Goal: Transaction & Acquisition: Book appointment/travel/reservation

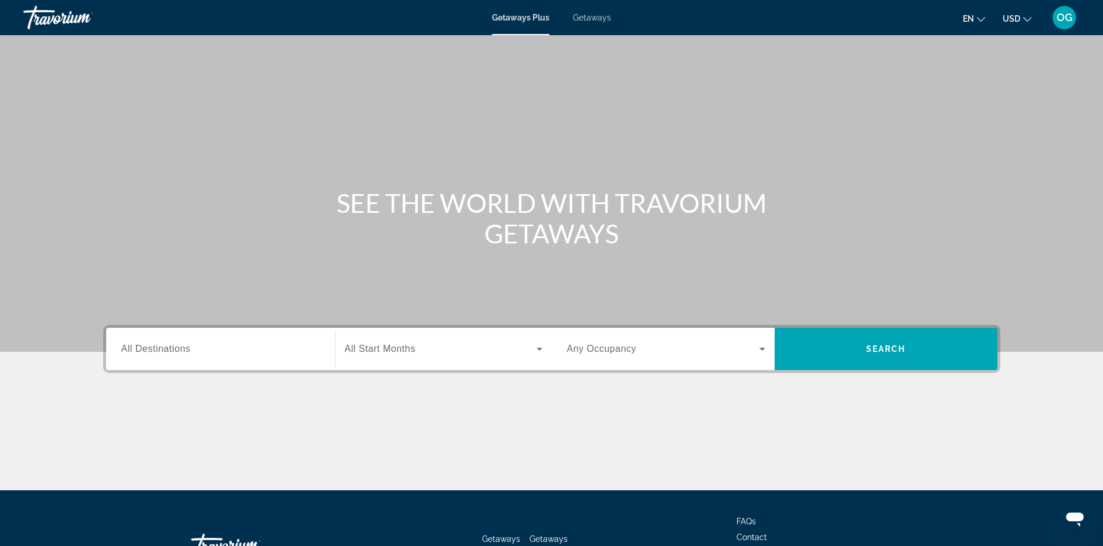
click at [591, 20] on span "Getaways" at bounding box center [592, 17] width 38 height 9
click at [248, 348] on input "Destination All Destinations" at bounding box center [220, 350] width 198 height 14
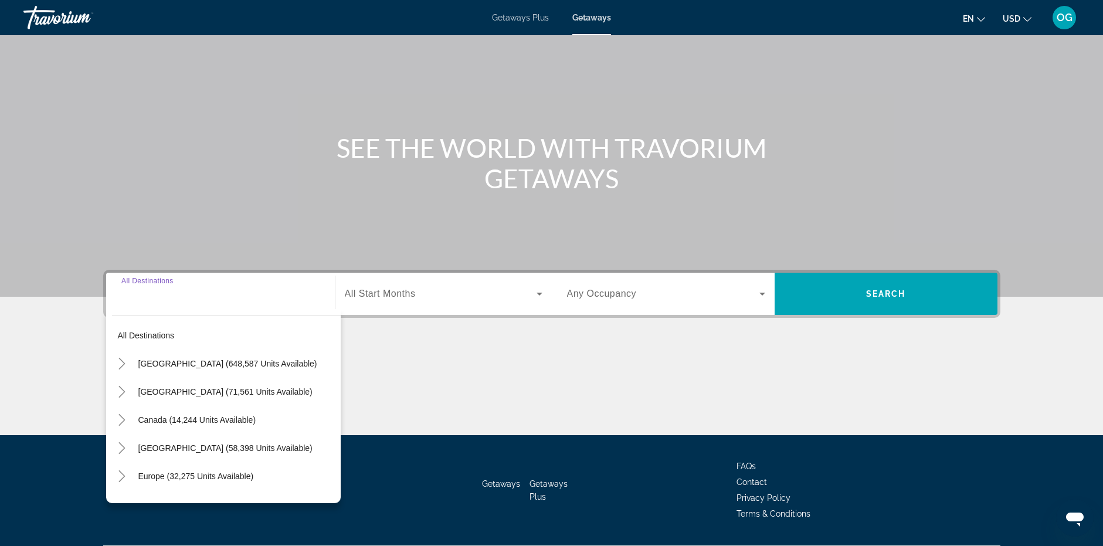
scroll to position [88, 0]
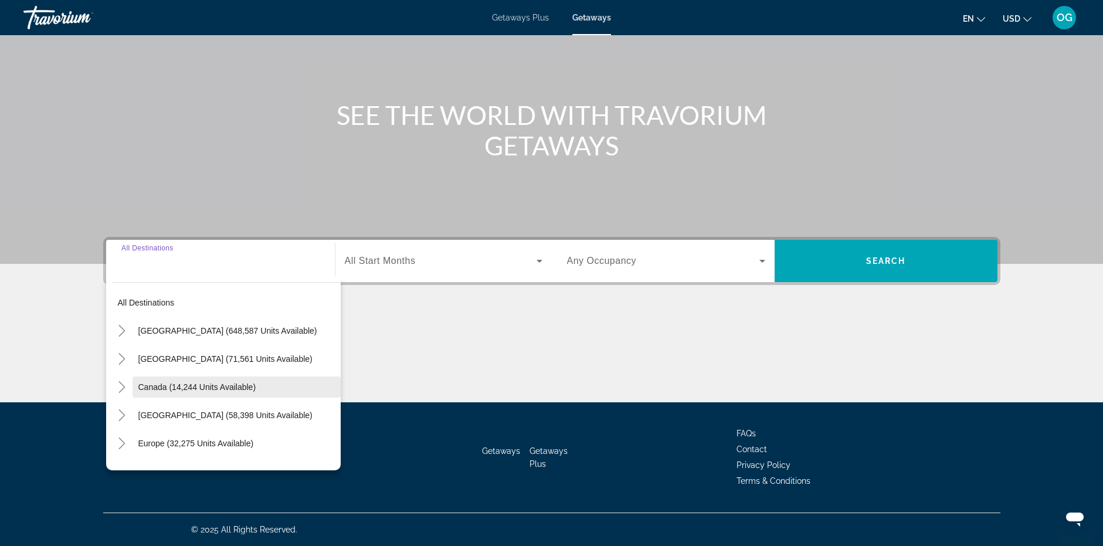
click at [221, 388] on span "Canada (14,244 units available)" at bounding box center [197, 386] width 118 height 9
type input "**********"
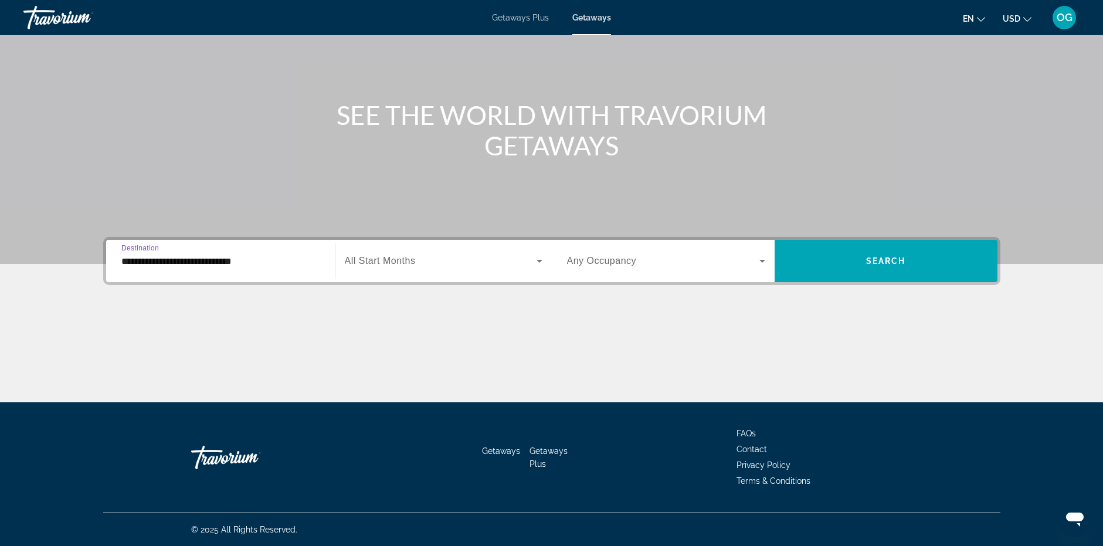
click at [394, 257] on span "All Start Months" at bounding box center [380, 261] width 71 height 10
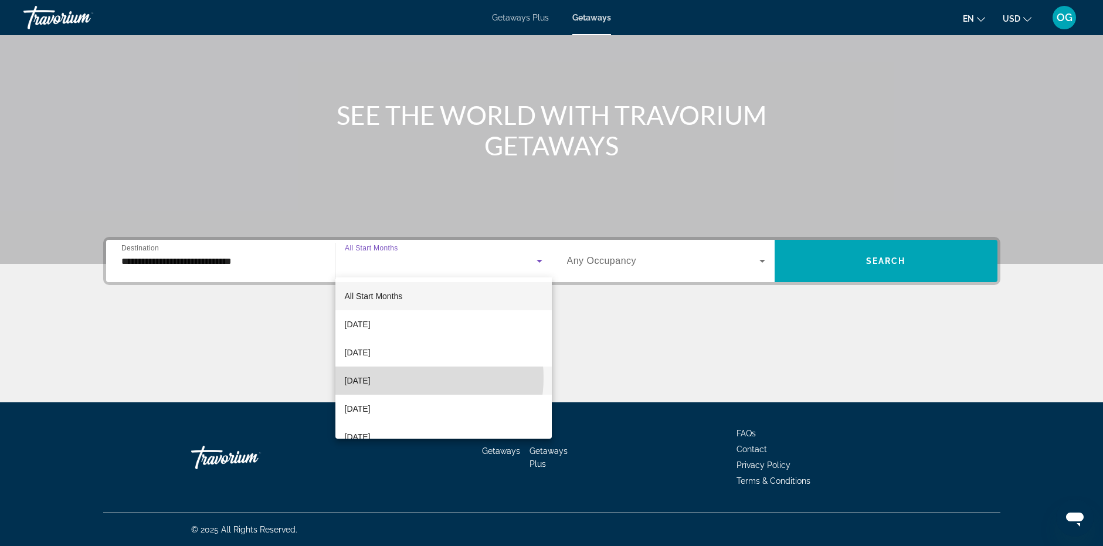
click at [404, 378] on mat-option "[DATE]" at bounding box center [444, 381] width 216 height 28
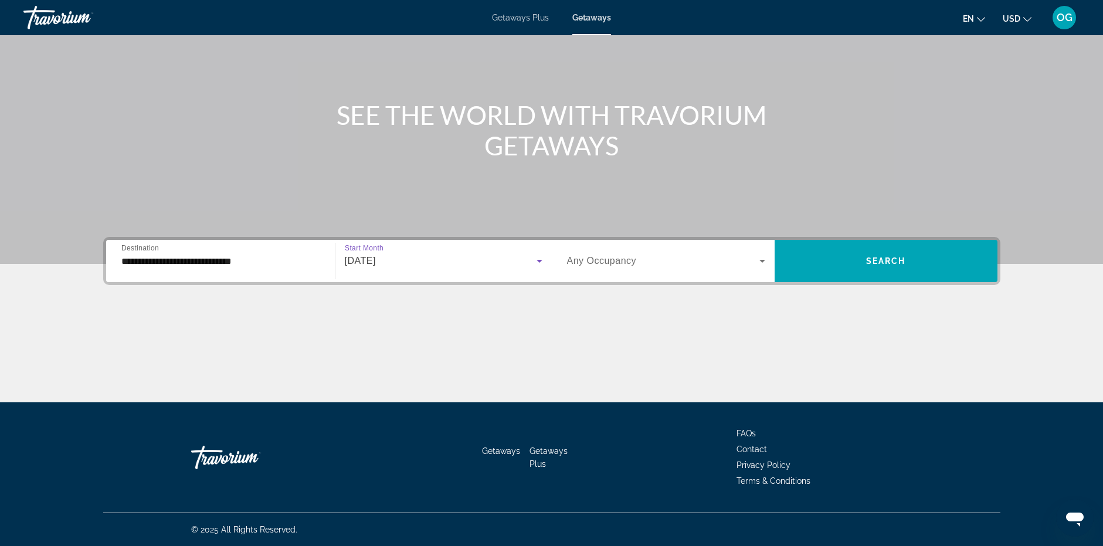
click at [636, 262] on span "Search widget" at bounding box center [663, 261] width 192 height 14
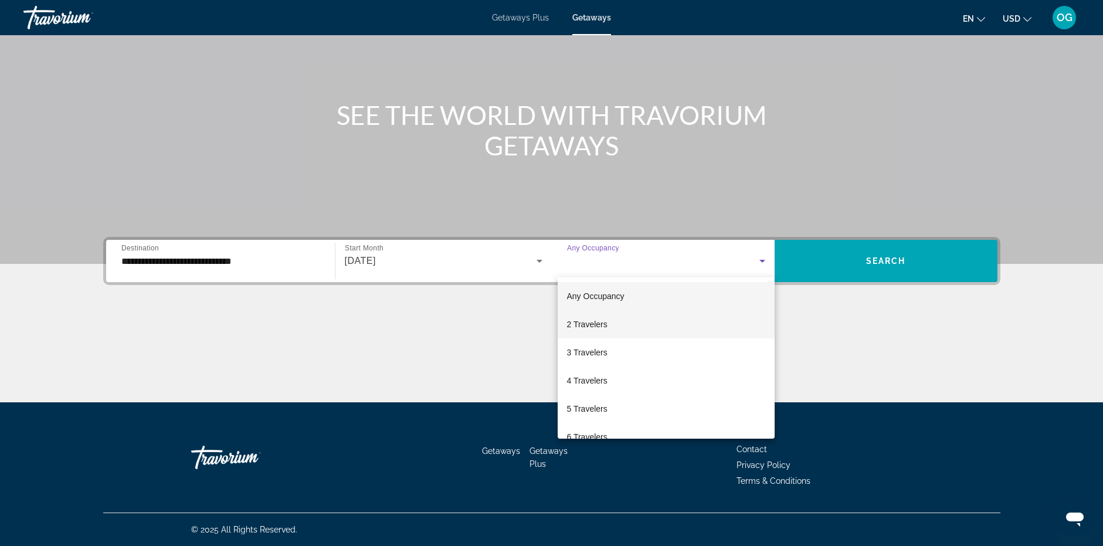
click at [605, 321] on span "2 Travelers" at bounding box center [587, 324] width 40 height 14
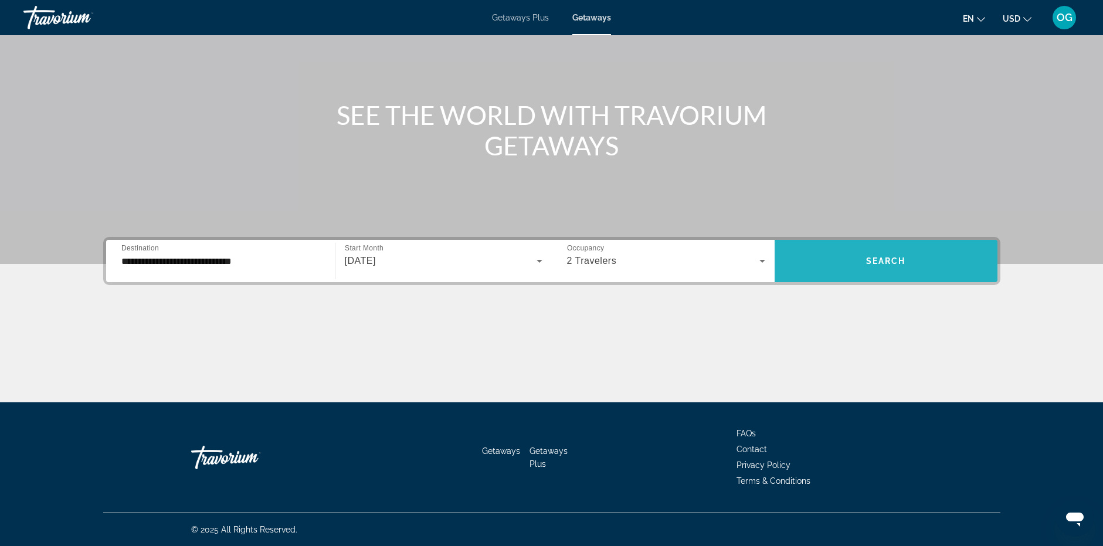
click at [883, 257] on span "Search" at bounding box center [886, 260] width 40 height 9
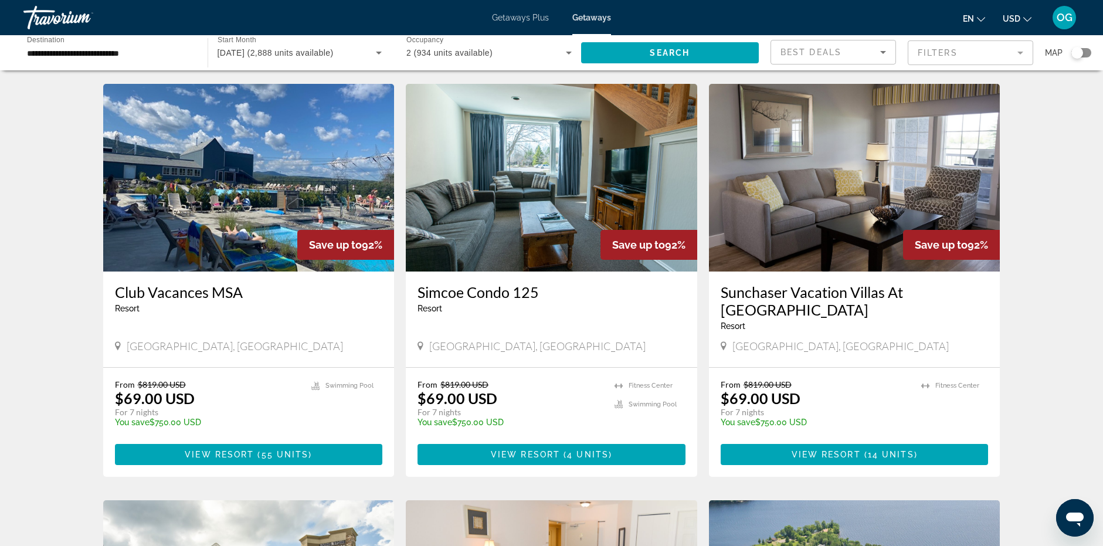
scroll to position [469, 0]
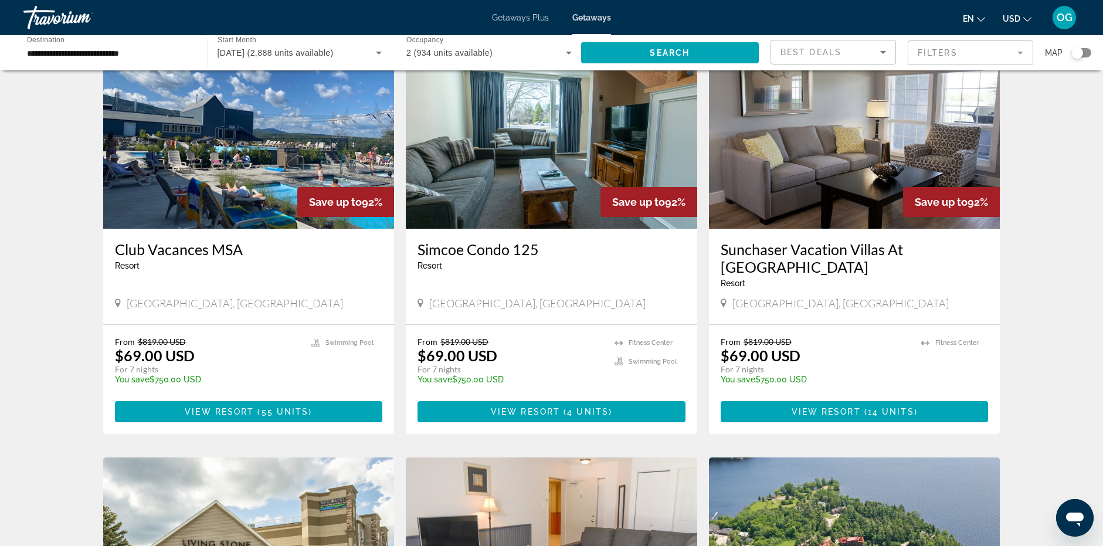
click at [1027, 13] on button "USD USD ($) MXN (Mex$) CAD (Can$) GBP (£) EUR (€) AUD (A$) NZD (NZ$) CNY (CN¥)" at bounding box center [1017, 18] width 29 height 17
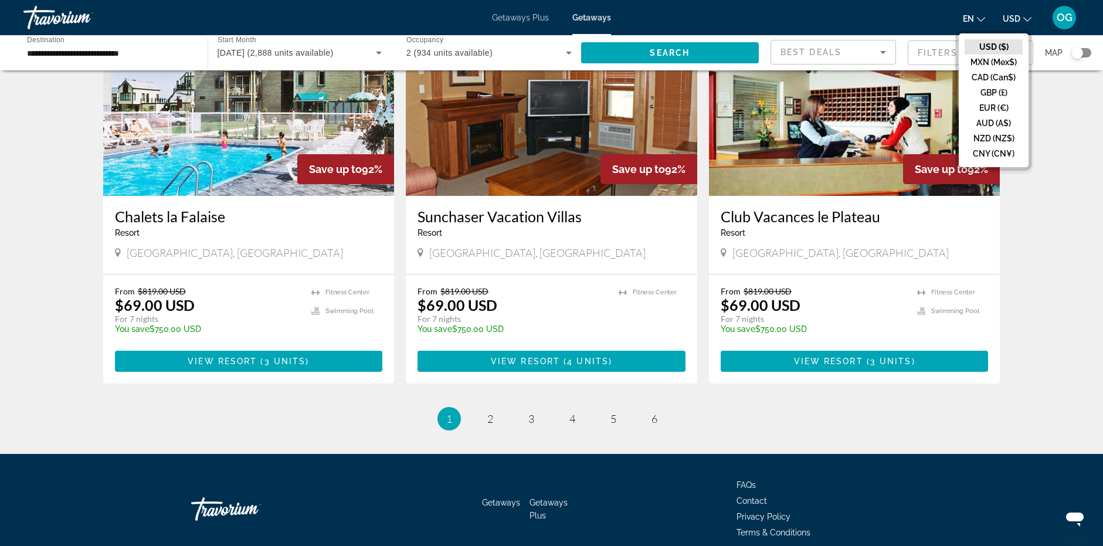
scroll to position [1349, 0]
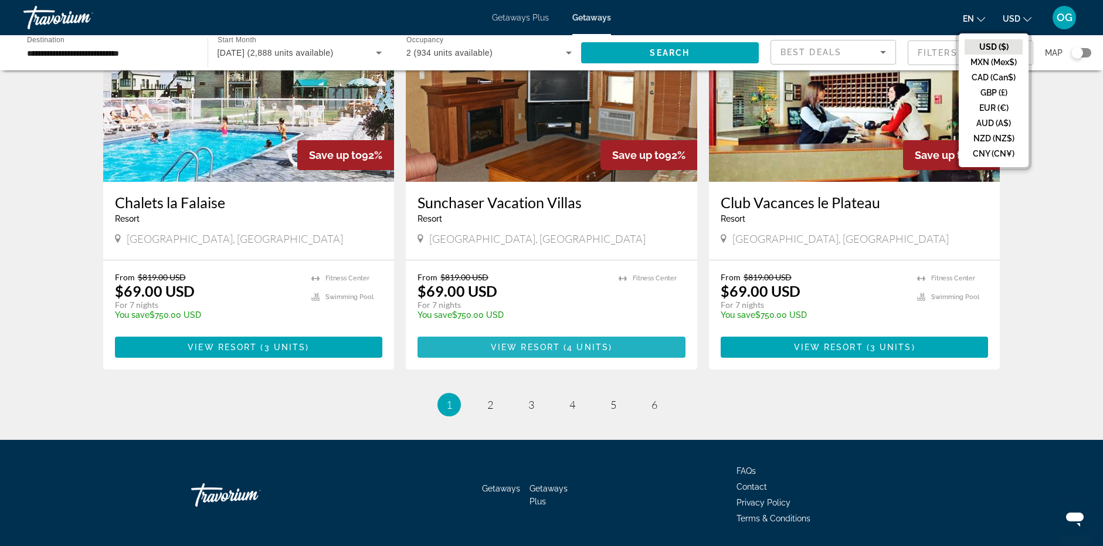
click at [520, 343] on span "View Resort" at bounding box center [525, 347] width 69 height 9
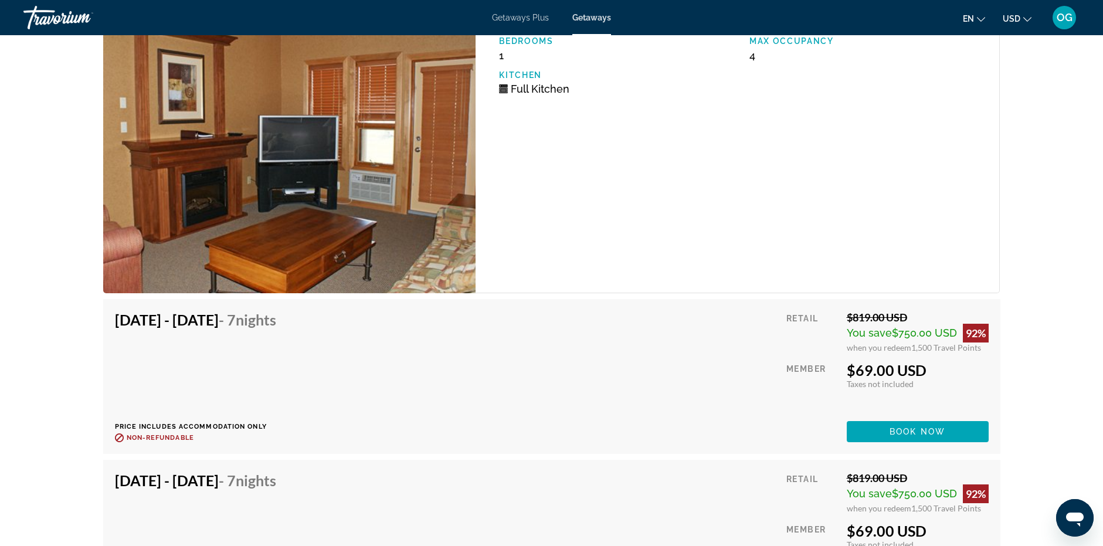
scroll to position [2170, 0]
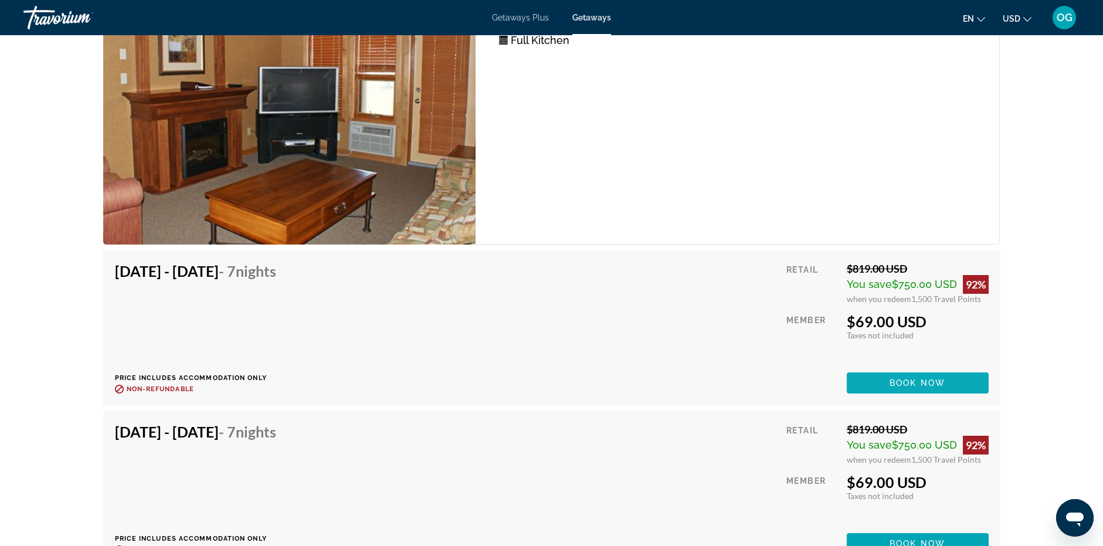
click at [928, 388] on span "Book now" at bounding box center [918, 382] width 56 height 9
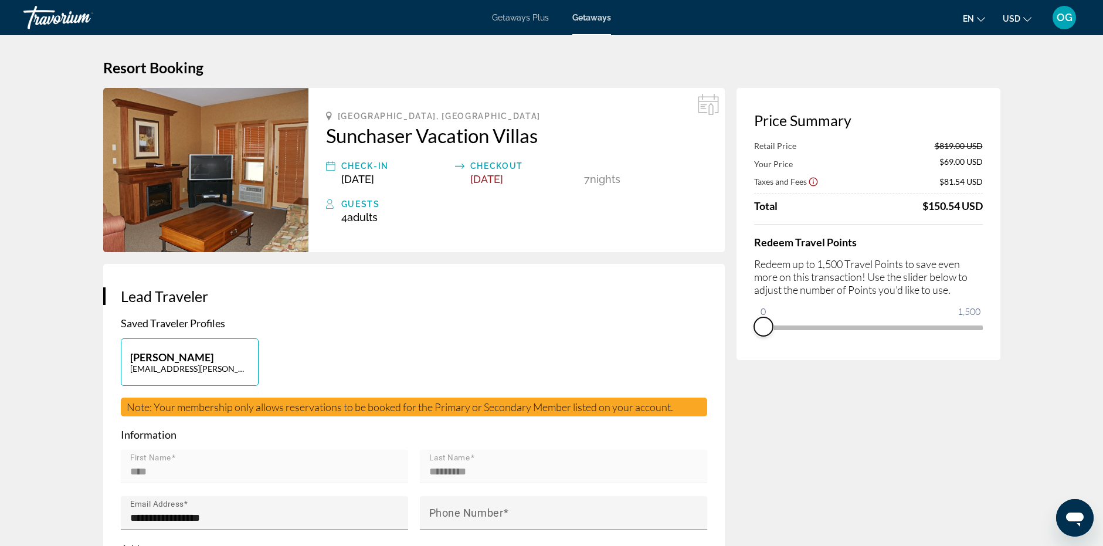
drag, startPoint x: 973, startPoint y: 340, endPoint x: 727, endPoint y: 338, distance: 245.8
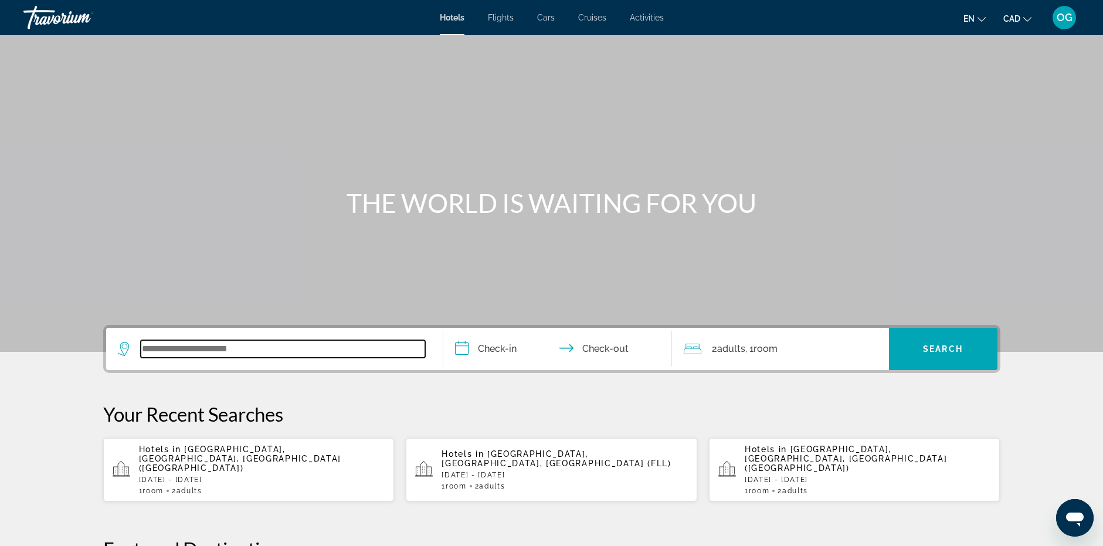
click at [214, 341] on input "Search widget" at bounding box center [283, 349] width 285 height 18
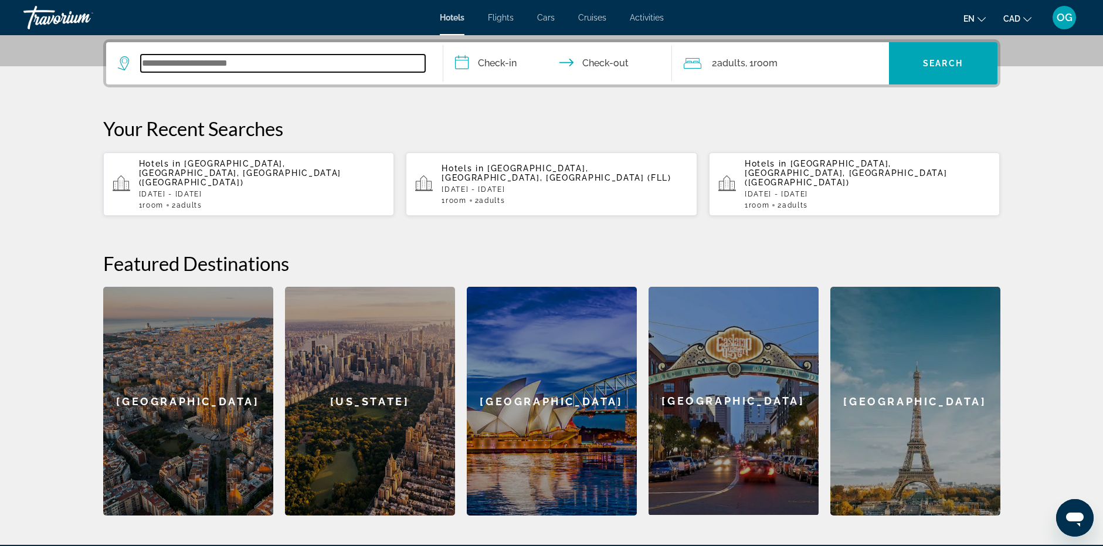
scroll to position [287, 0]
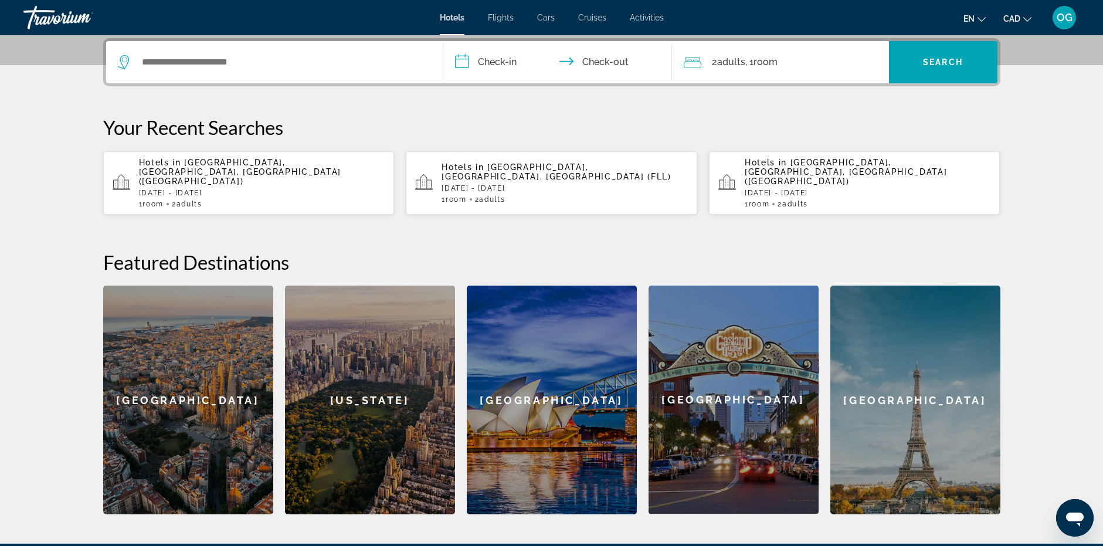
click at [299, 189] on p "[DATE] - [DATE]" at bounding box center [262, 193] width 246 height 8
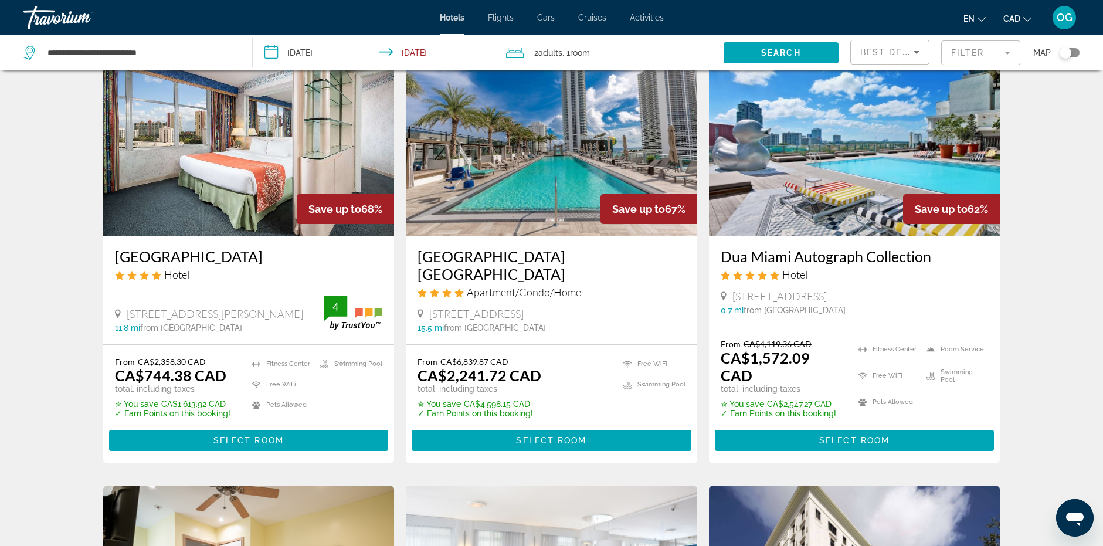
scroll to position [59, 0]
